Goal: Transaction & Acquisition: Purchase product/service

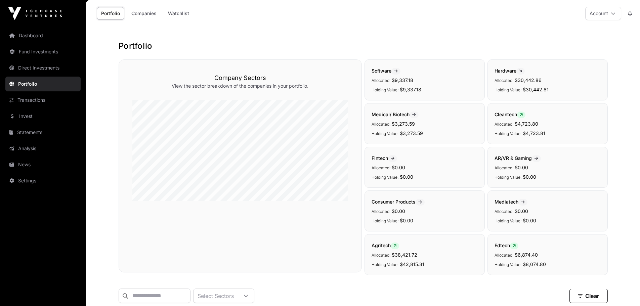
click at [142, 12] on link "Companies" at bounding box center [144, 13] width 34 height 13
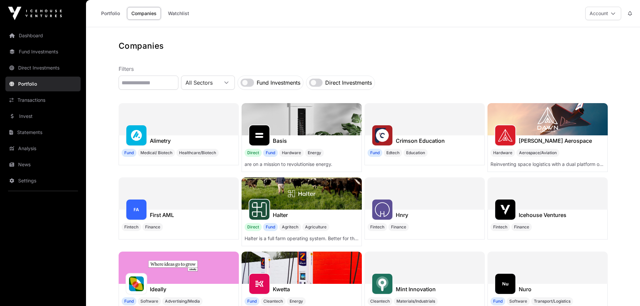
click at [30, 116] on link "Invest" at bounding box center [42, 116] width 75 height 15
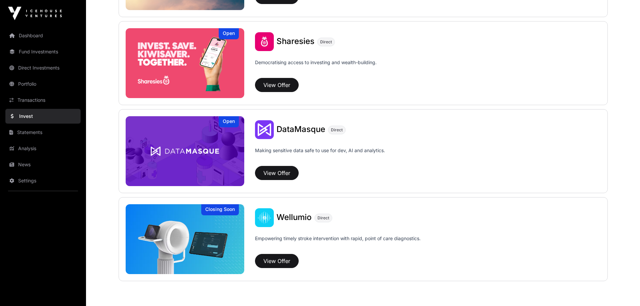
scroll to position [889, 0]
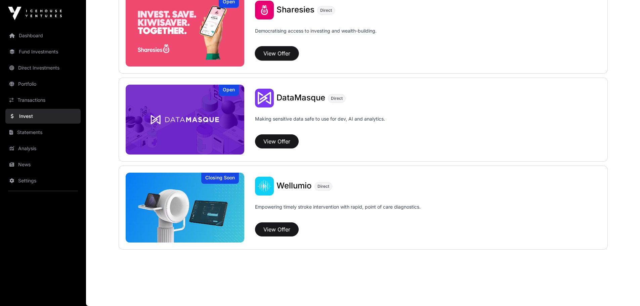
click at [280, 53] on button "View Offer" at bounding box center [277, 53] width 44 height 14
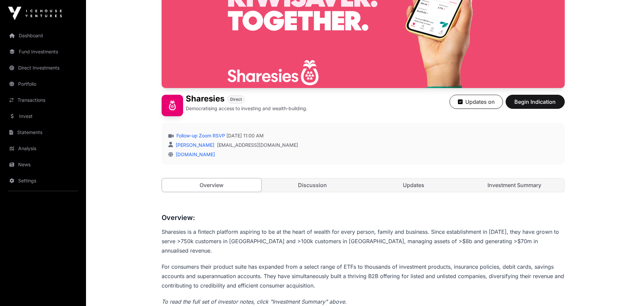
scroll to position [101, 0]
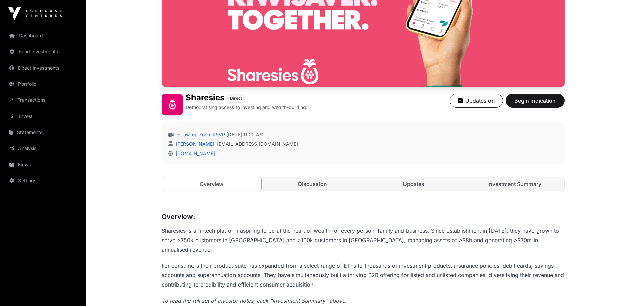
click at [528, 186] on link "Investment Summary" at bounding box center [515, 183] width 100 height 13
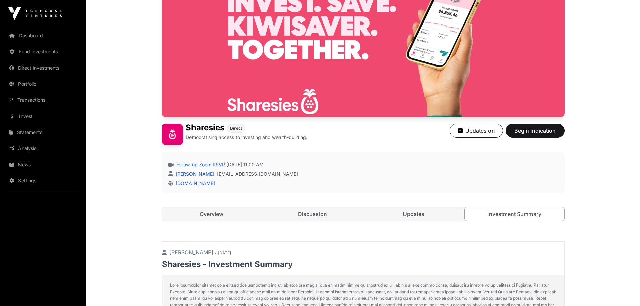
scroll to position [69, 0]
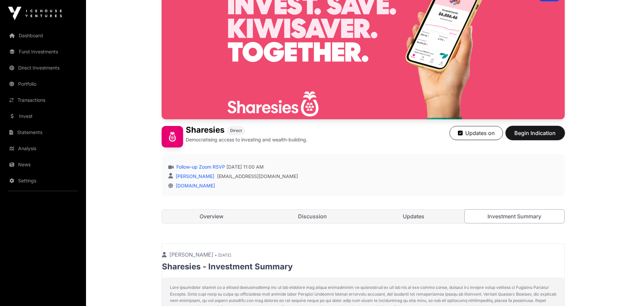
click at [547, 137] on button "Begin Indication" at bounding box center [535, 133] width 59 height 14
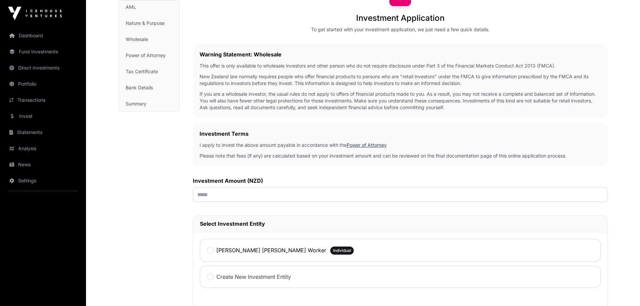
scroll to position [101, 0]
